Goal: Task Accomplishment & Management: Manage account settings

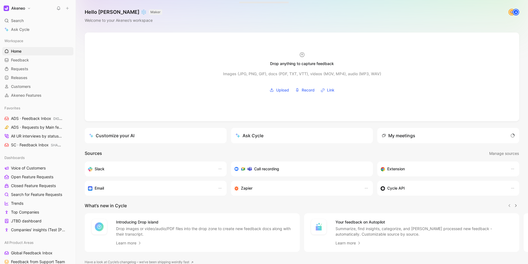
click at [69, 9] on icon at bounding box center [67, 8] width 4 height 4
click at [102, 11] on button "New feedback c" at bounding box center [104, 10] width 59 height 9
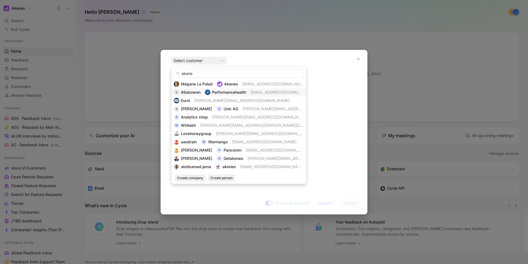
type input "akeneo"
type input "t"
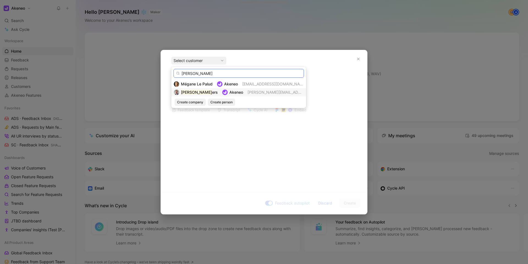
type input "stan klabb"
click at [264, 93] on span "stan.klabbers@akeneo.com" at bounding box center [295, 92] width 95 height 5
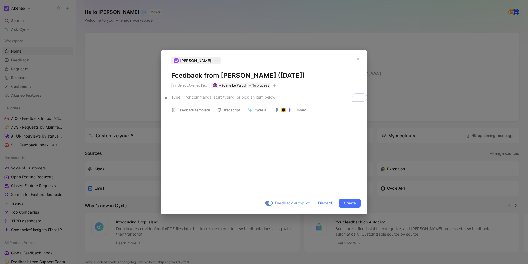
click at [201, 97] on div "To enrich screen reader interactions, please activate Accessibility in Grammarl…" at bounding box center [263, 97] width 185 height 6
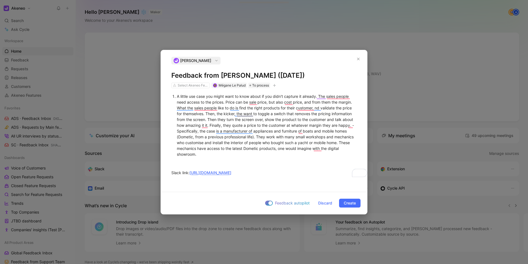
click at [232, 156] on div "A little use case you might want to know about if you didn't capture it already…" at bounding box center [267, 125] width 180 height 64
click at [348, 204] on span "Create" at bounding box center [350, 203] width 12 height 7
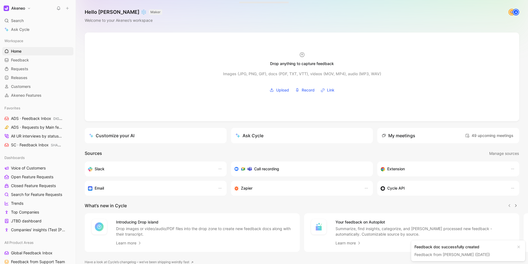
click at [463, 254] on link "Feedback from Stan Klabbers (Aug 26, 2025)" at bounding box center [453, 254] width 76 height 5
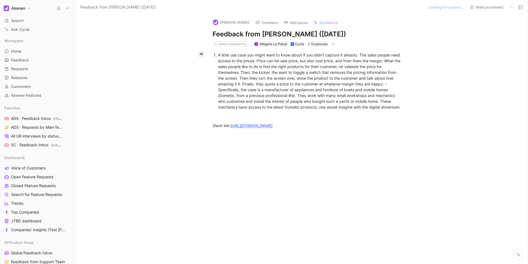
click at [201, 56] on icon "button" at bounding box center [202, 54] width 4 height 4
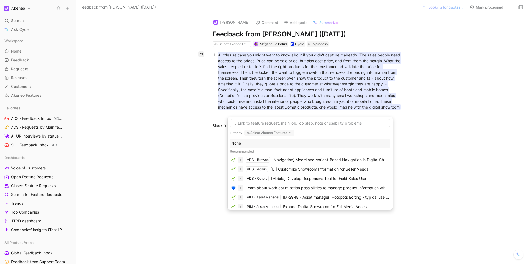
click at [280, 132] on button "Select Akeneo Features" at bounding box center [270, 132] width 50 height 7
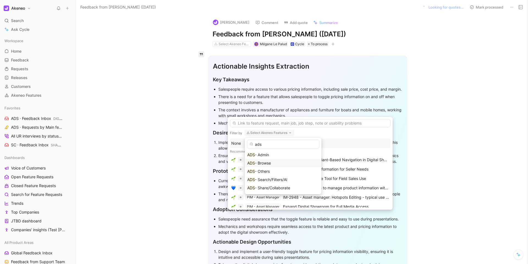
type input "ads"
click at [287, 163] on div "ADS - Browse" at bounding box center [283, 163] width 72 height 7
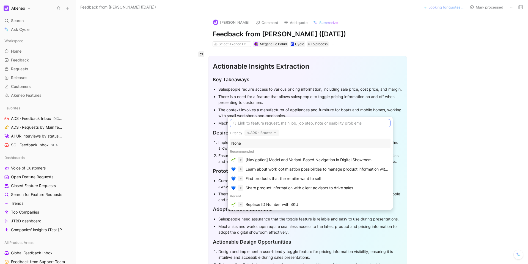
click at [256, 120] on input "text" at bounding box center [310, 123] width 161 height 8
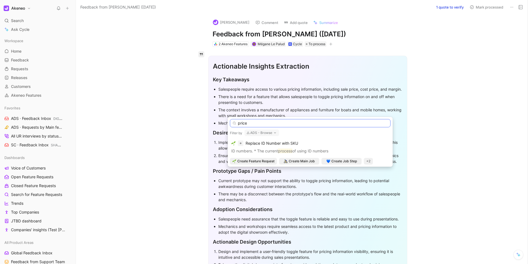
type input "price"
click at [270, 132] on button "ADS - Browse" at bounding box center [262, 132] width 35 height 7
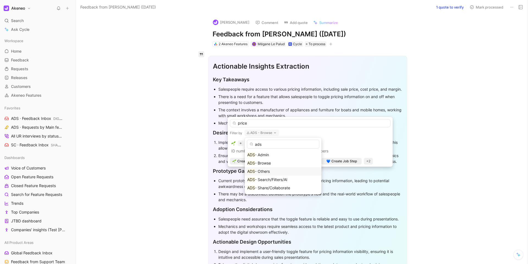
type input "ads"
click at [284, 167] on div "ADS - Others" at bounding box center [283, 171] width 77 height 8
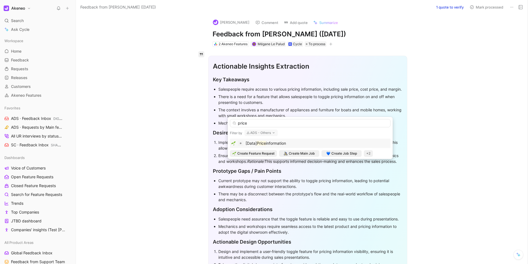
click at [277, 141] on span "information" at bounding box center [276, 143] width 20 height 5
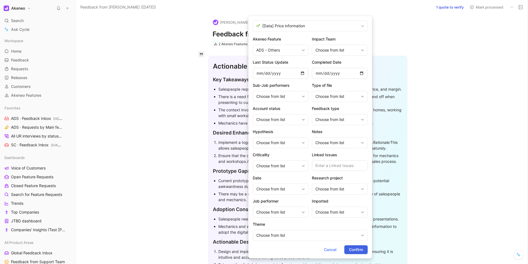
click at [359, 252] on span "Confirm" at bounding box center [356, 249] width 14 height 7
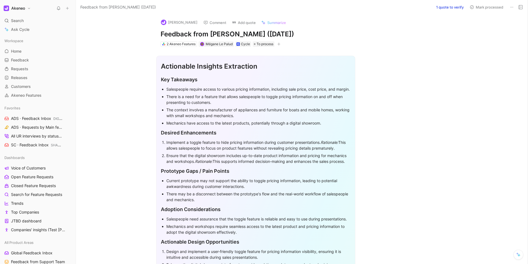
click at [483, 8] on button "Mark processed" at bounding box center [487, 7] width 39 height 8
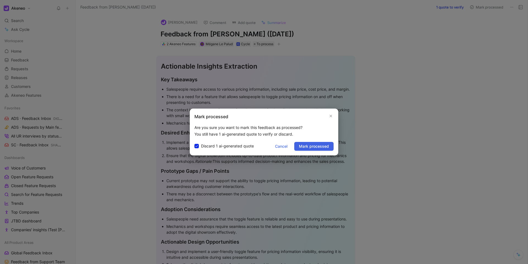
click at [312, 145] on span "Mark processed" at bounding box center [314, 146] width 30 height 7
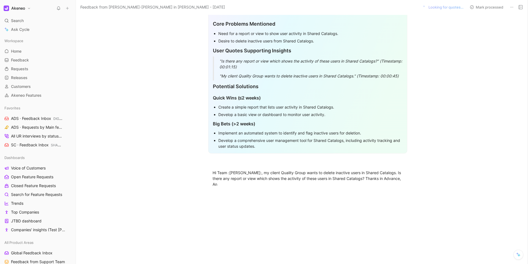
scroll to position [265, 0]
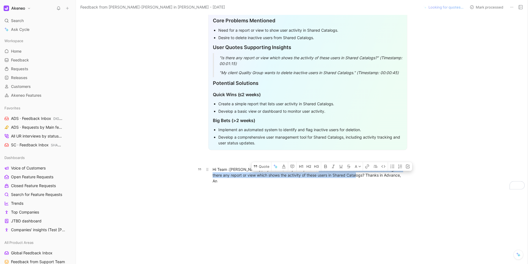
drag, startPoint x: 312, startPoint y: 160, endPoint x: 353, endPoint y: 167, distance: 41.7
click at [353, 167] on div "Hi Team :[PERSON_NAME]:, my client Quality Group wants to delete inactive users…" at bounding box center [308, 174] width 190 height 17
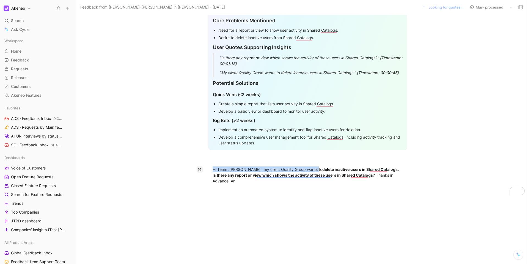
click at [201, 167] on icon "button" at bounding box center [200, 169] width 4 height 4
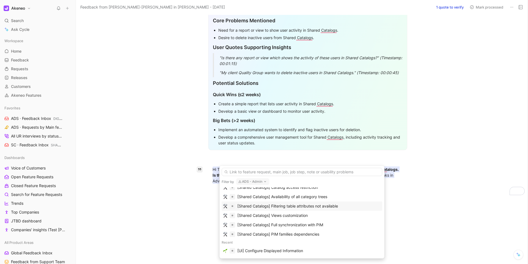
scroll to position [0, 0]
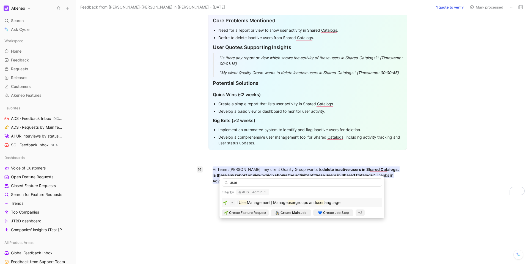
type input "user"
click at [294, 203] on mark "user" at bounding box center [292, 202] width 8 height 5
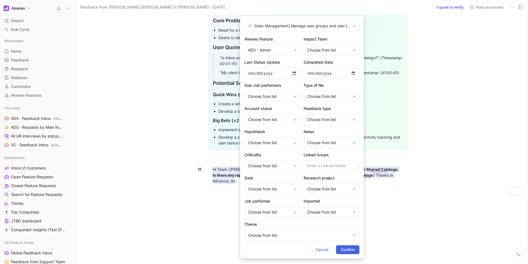
click at [346, 247] on span "Confirm" at bounding box center [348, 249] width 14 height 7
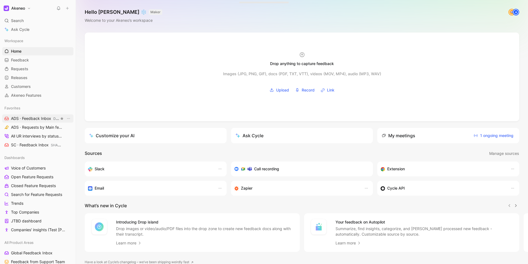
click at [37, 117] on span "ADS · Feedback Inbox DIGITAL SHOWROOM" at bounding box center [35, 119] width 48 height 6
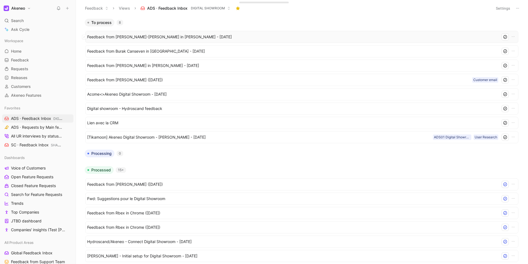
click at [140, 39] on span "Feedback from [PERSON_NAME]-[PERSON_NAME] in [PERSON_NAME] - [DATE]" at bounding box center [292, 37] width 411 height 7
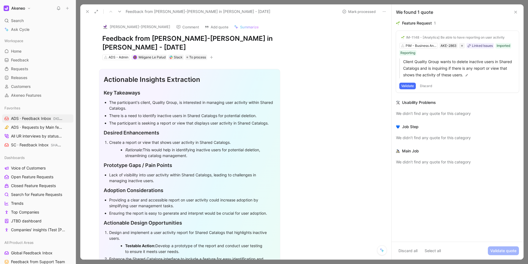
click at [365, 12] on button "Mark processed" at bounding box center [359, 12] width 39 height 8
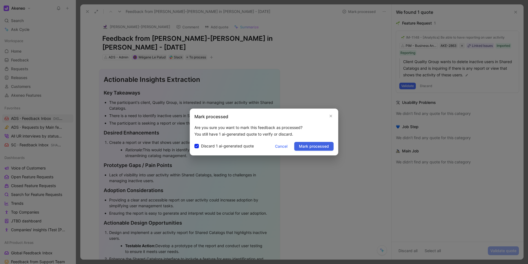
click at [322, 146] on span "Mark processed" at bounding box center [314, 146] width 30 height 7
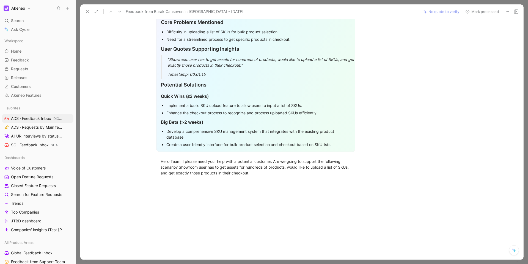
scroll to position [283, 0]
click at [149, 160] on icon "button" at bounding box center [148, 162] width 4 height 4
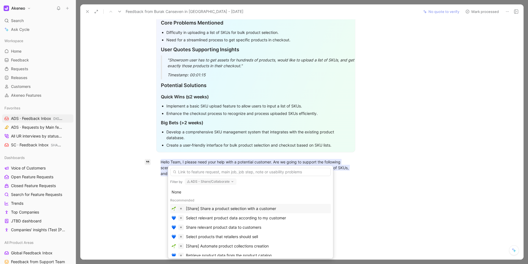
click at [249, 209] on div "[Share] Share a product selection with a customer" at bounding box center [231, 208] width 90 height 7
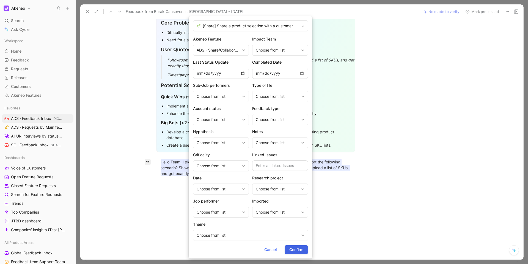
click at [300, 250] on span "Confirm" at bounding box center [297, 249] width 14 height 7
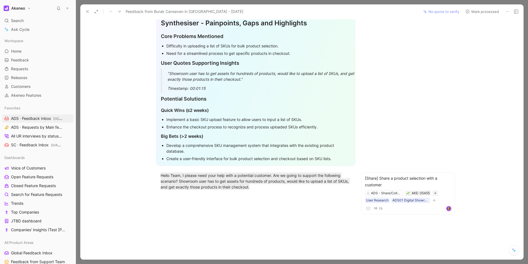
scroll to position [286, 0]
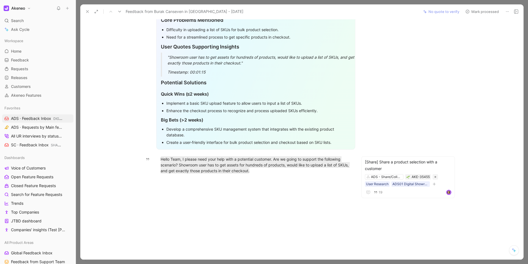
click at [487, 12] on button "Mark processed" at bounding box center [482, 12] width 39 height 8
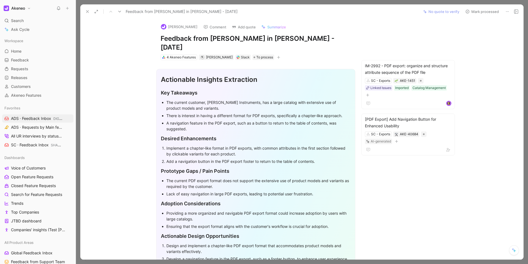
click at [509, 12] on icon at bounding box center [508, 11] width 4 height 4
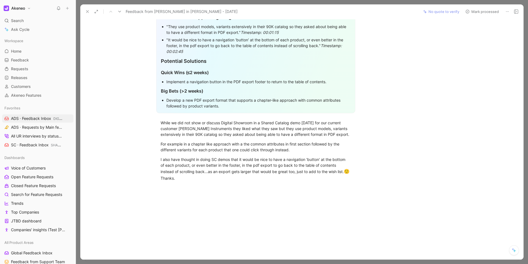
scroll to position [305, 0]
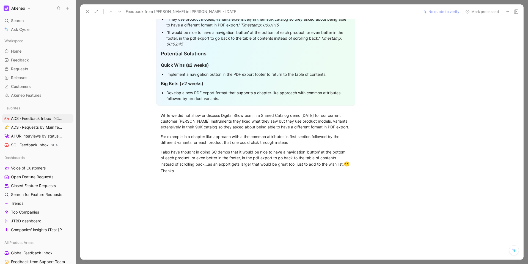
click at [88, 13] on icon at bounding box center [87, 11] width 4 height 4
